Goal: Task Accomplishment & Management: Use online tool/utility

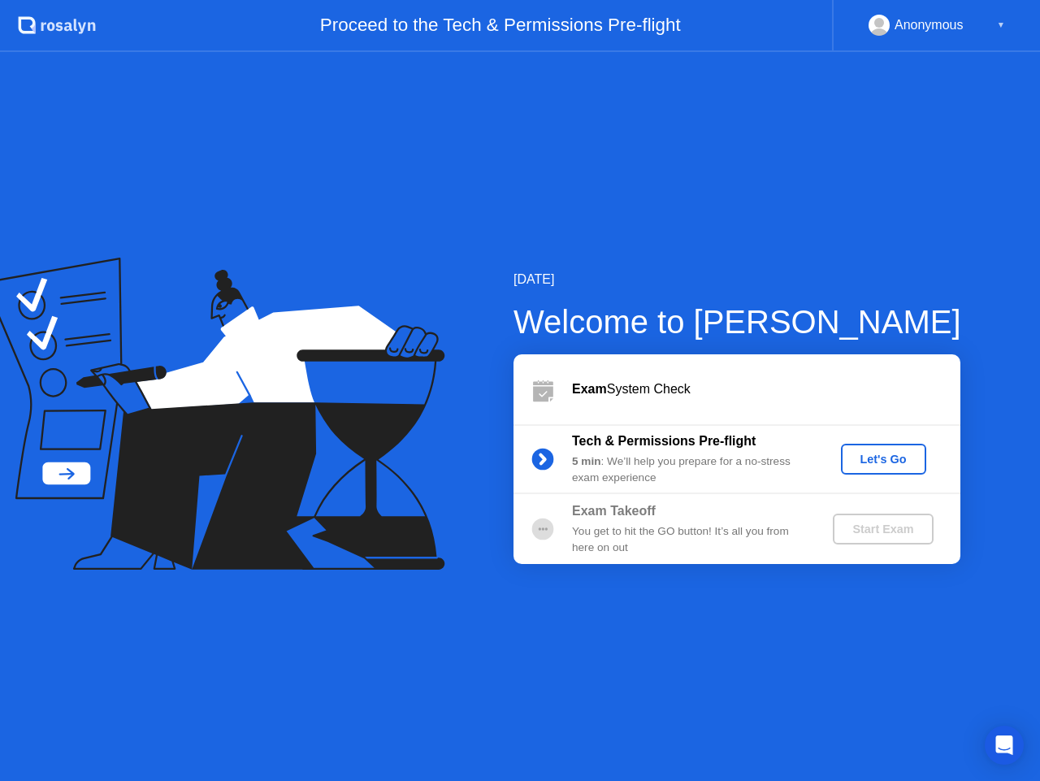
drag, startPoint x: 891, startPoint y: 453, endPoint x: 712, endPoint y: 392, distance: 188.6
click at [712, 392] on div "Exam System Check Tech & Permissions Pre-flight 5 min : We’ll help you prepare …" at bounding box center [737, 459] width 447 height 210
click at [904, 453] on div "Let's Go" at bounding box center [884, 459] width 72 height 13
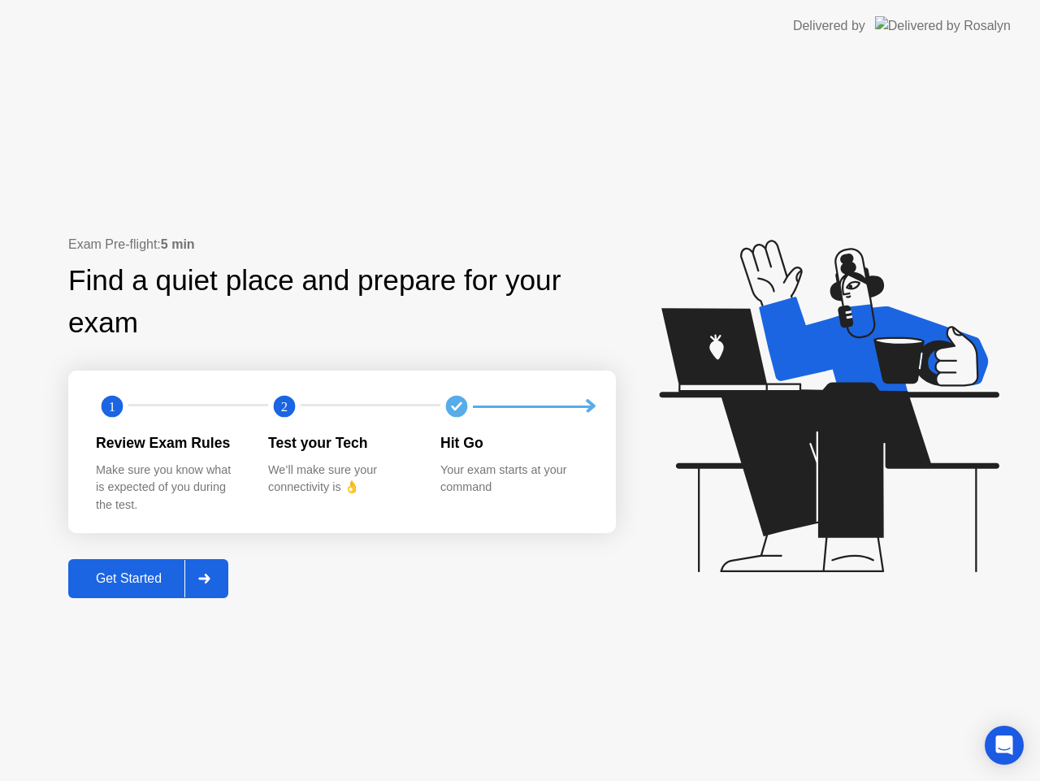
click at [169, 584] on div "Get Started" at bounding box center [128, 578] width 111 height 15
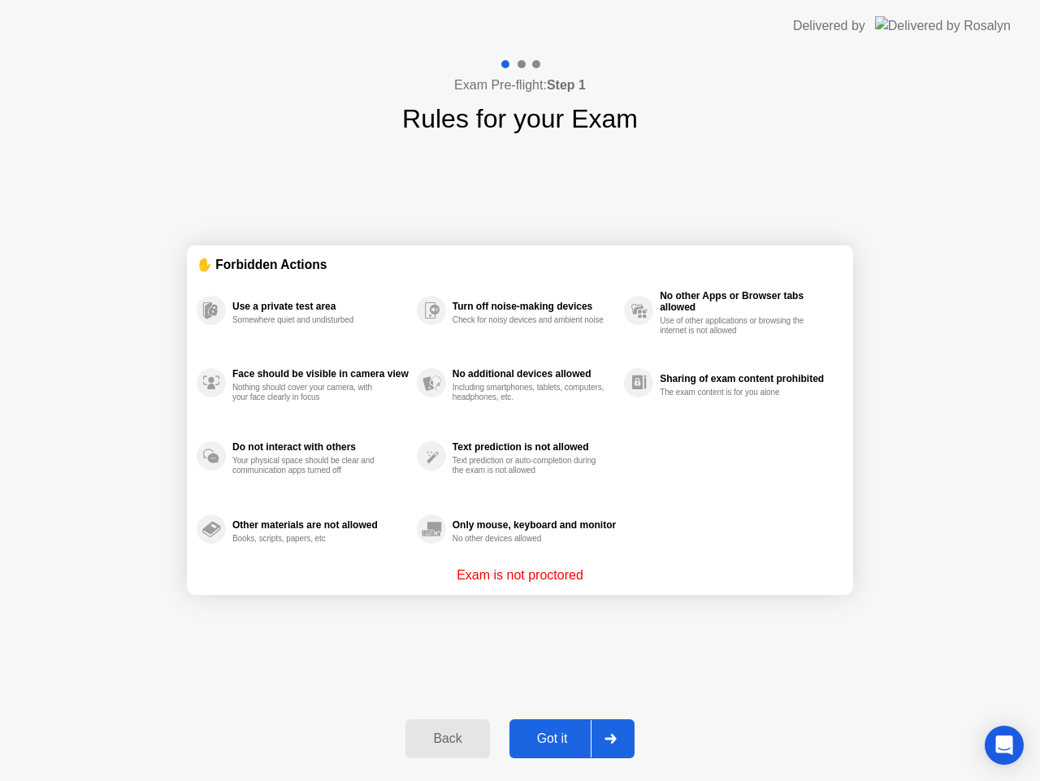
click at [566, 728] on button "Got it" at bounding box center [571, 738] width 125 height 39
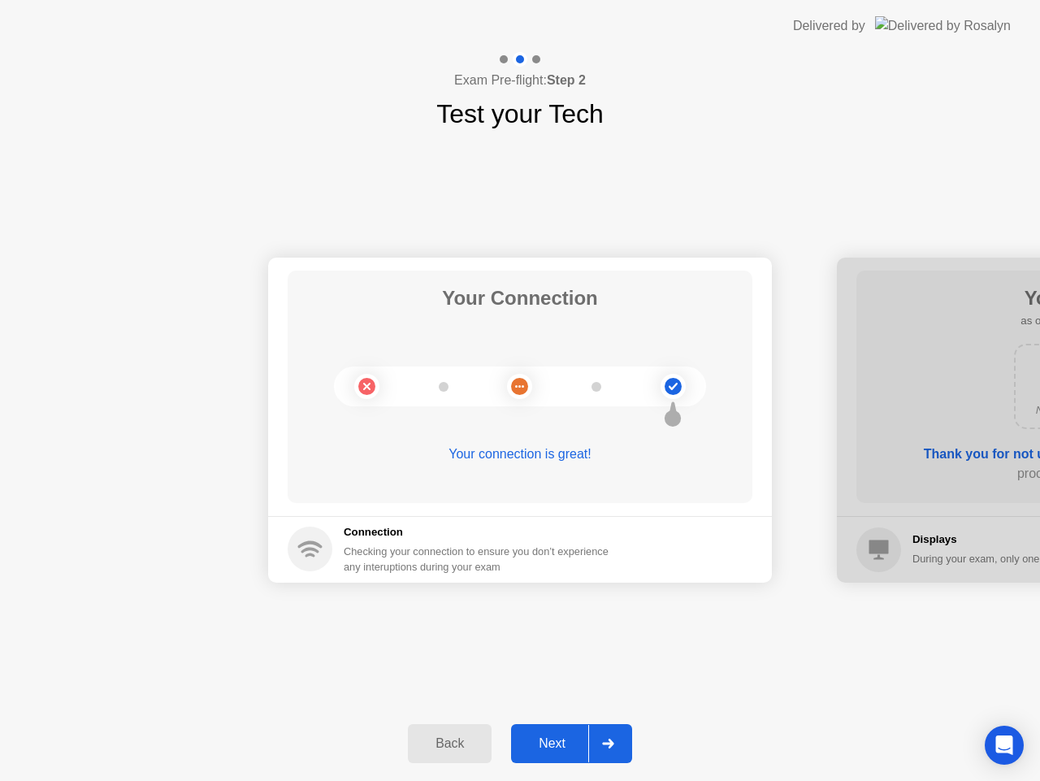
click at [569, 736] on div "Next" at bounding box center [552, 743] width 72 height 15
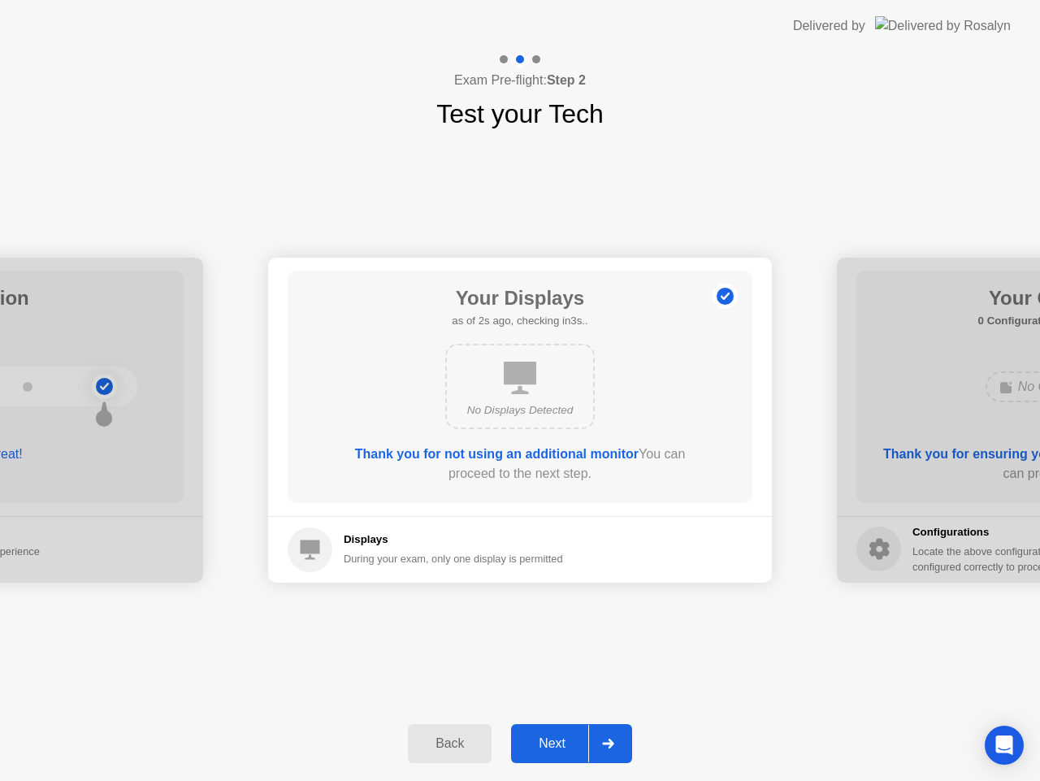
click at [563, 748] on div "Next" at bounding box center [552, 743] width 72 height 15
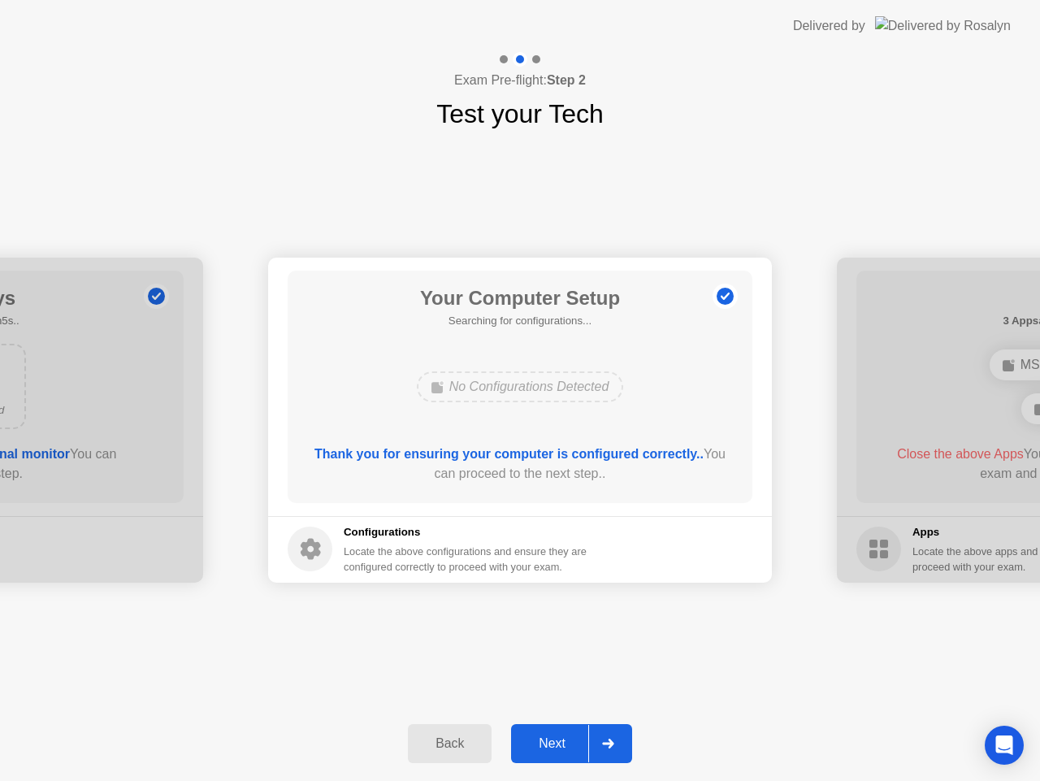
click at [562, 745] on div "Next" at bounding box center [552, 743] width 72 height 15
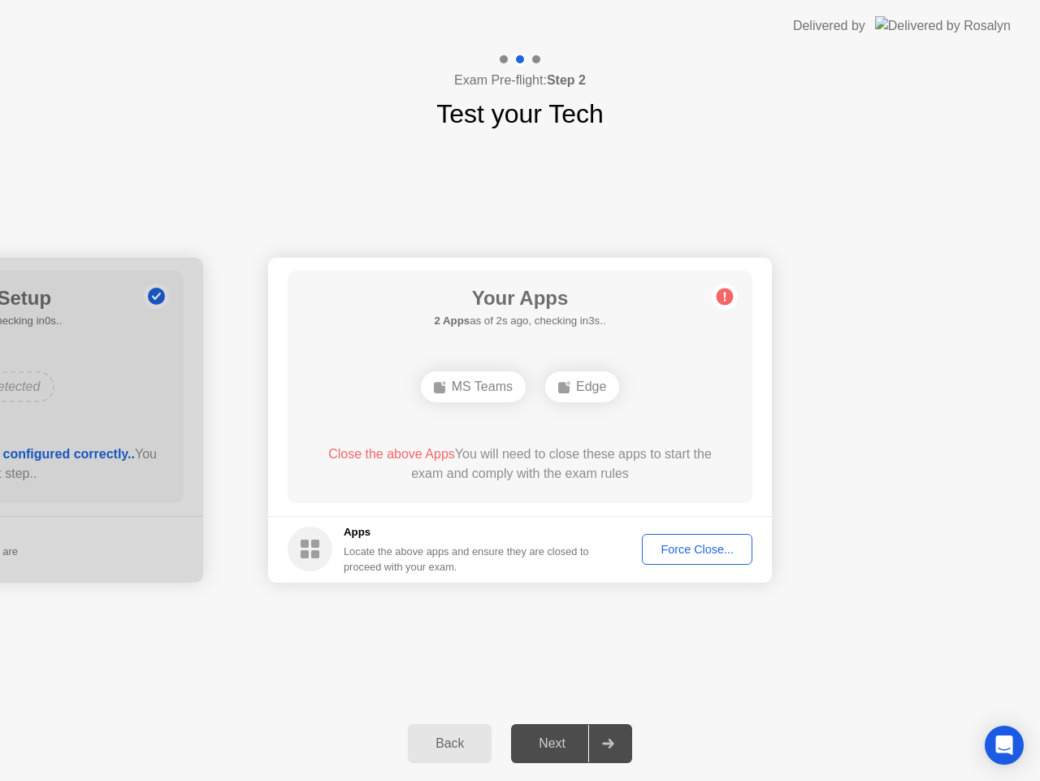
click at [678, 553] on div "Force Close..." at bounding box center [697, 549] width 99 height 13
click at [666, 554] on div "Force Close..." at bounding box center [697, 549] width 99 height 13
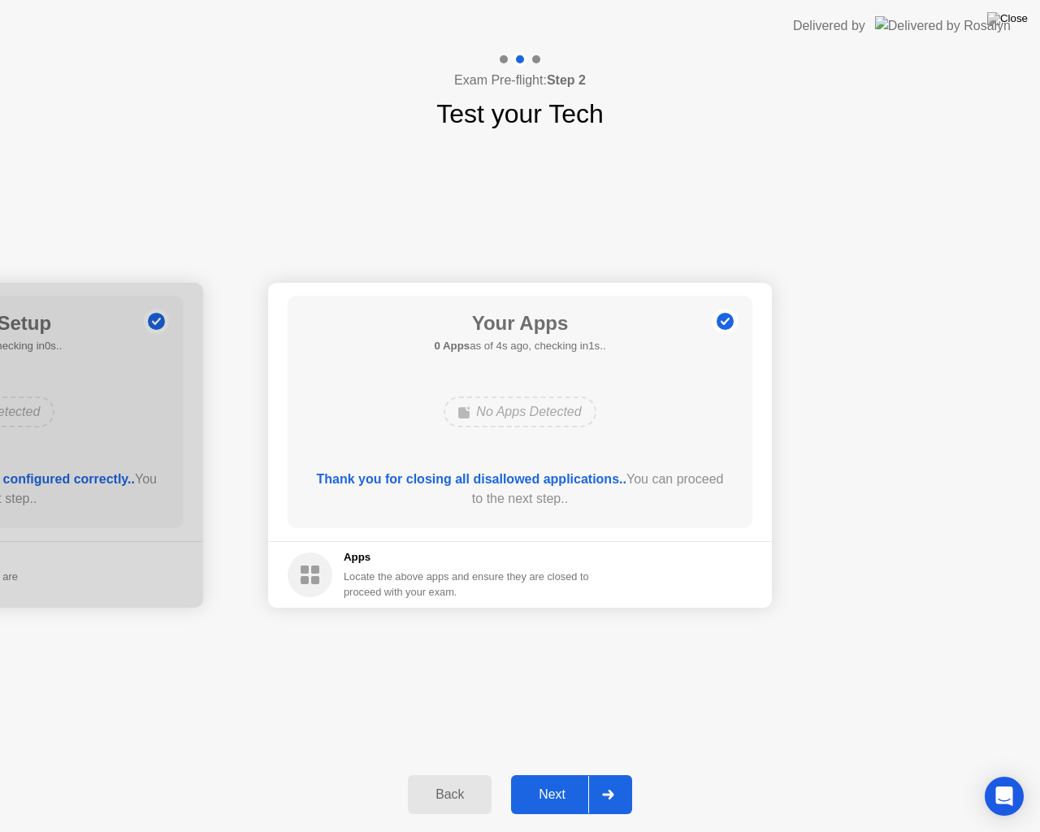
click at [555, 780] on div "Next" at bounding box center [552, 794] width 72 height 15
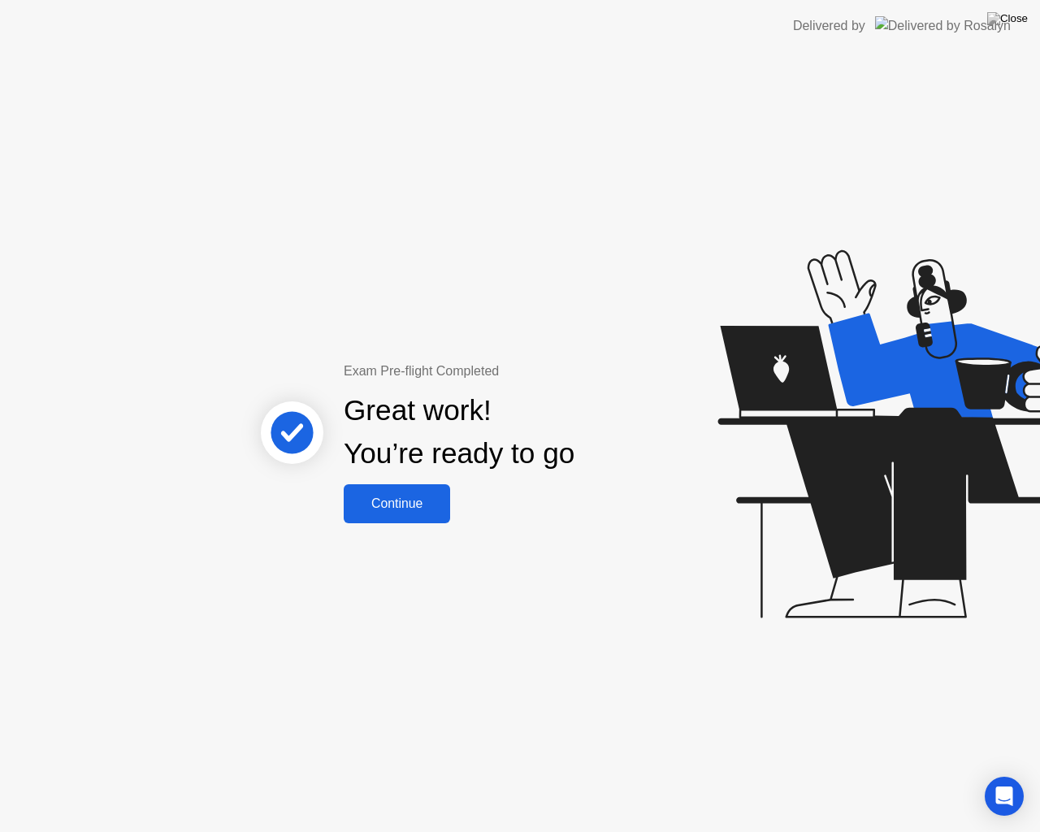
click at [433, 511] on div "Continue" at bounding box center [397, 503] width 97 height 15
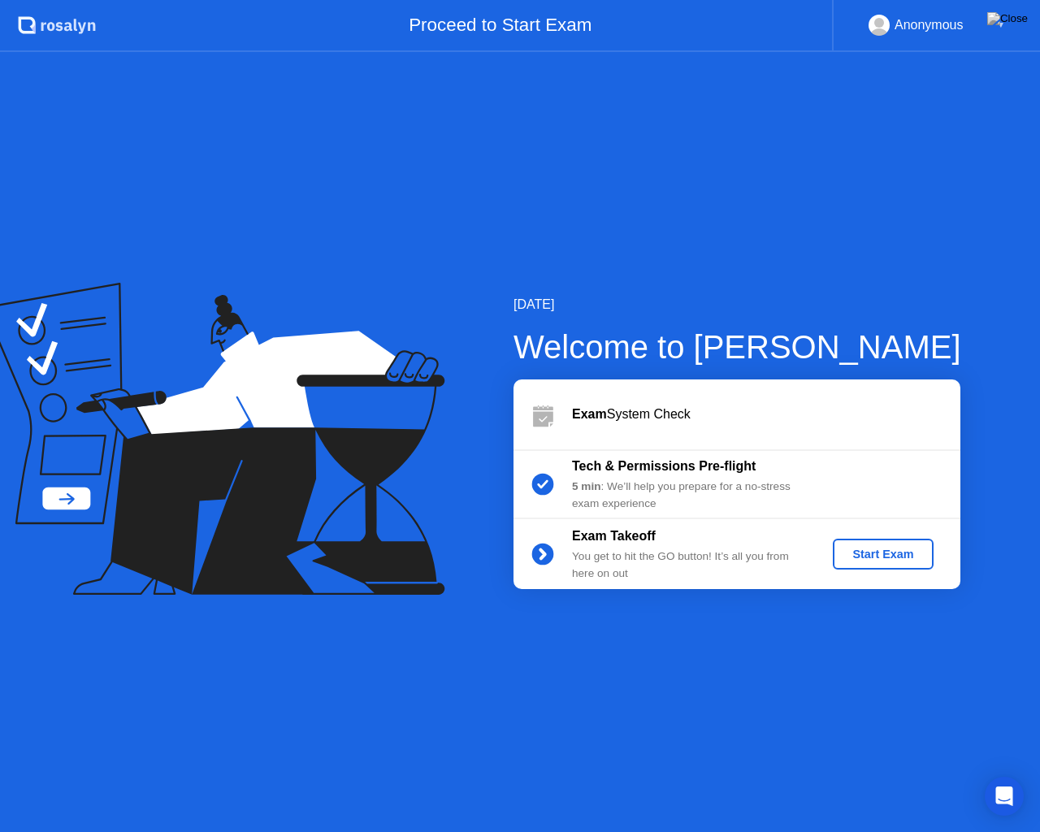
click at [892, 551] on div "Start Exam" at bounding box center [882, 554] width 87 height 13
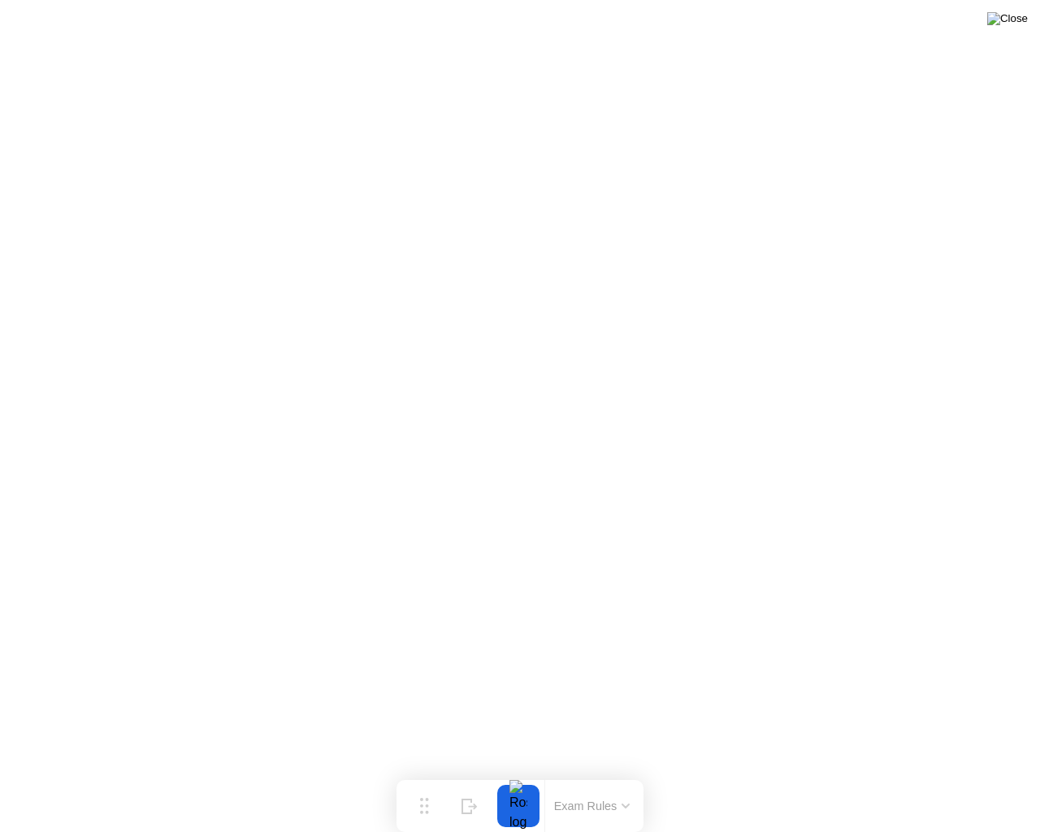
click at [1017, 23] on img at bounding box center [1007, 18] width 41 height 13
click at [423, 780] on div "Move" at bounding box center [424, 819] width 21 height 10
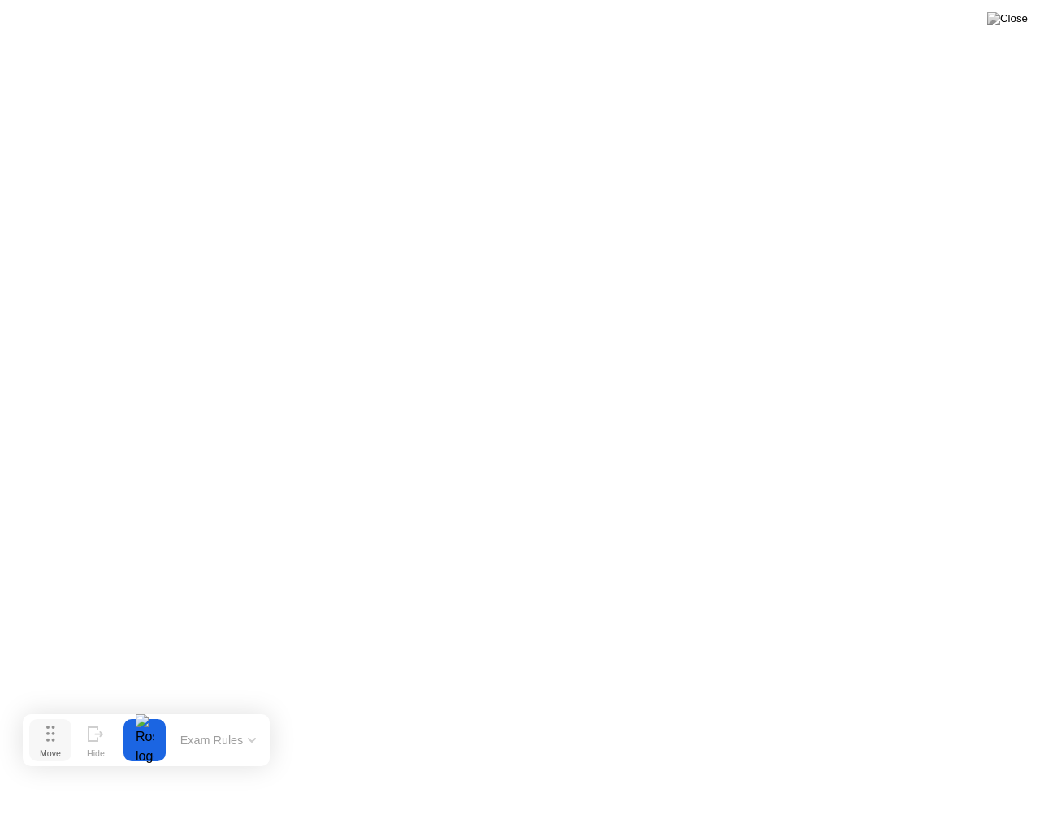
drag, startPoint x: 423, startPoint y: 810, endPoint x: 48, endPoint y: 744, distance: 381.1
click at [47, 748] on div "Move" at bounding box center [50, 753] width 21 height 10
click at [1024, 18] on img at bounding box center [1007, 18] width 41 height 13
